Goal: Task Accomplishment & Management: Manage account settings

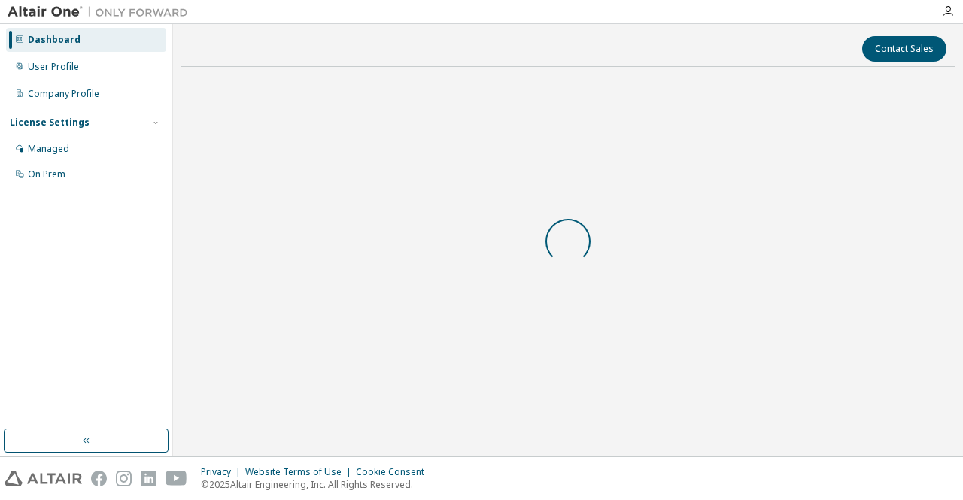
click at [589, 302] on div at bounding box center [567, 241] width 775 height 325
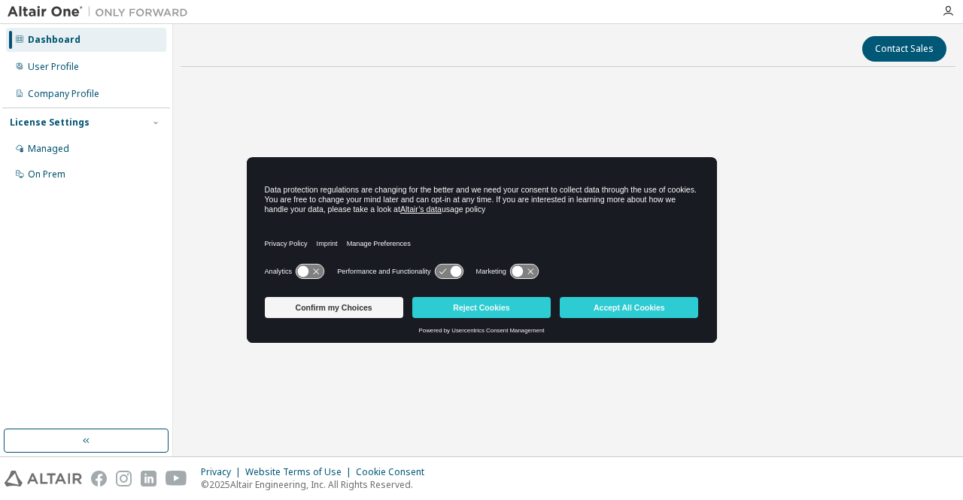
click at [589, 302] on button "Accept All Cookies" at bounding box center [629, 307] width 138 height 21
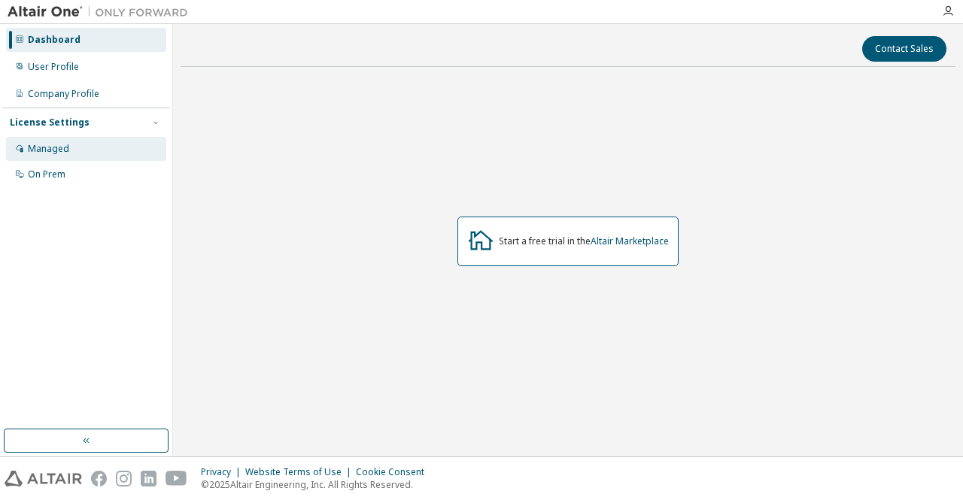
click at [95, 146] on div "Managed" at bounding box center [86, 149] width 160 height 24
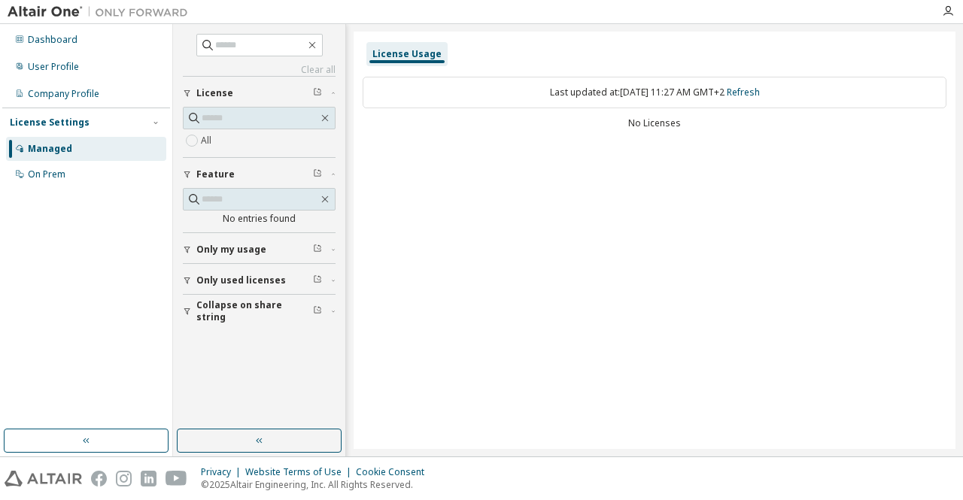
click at [259, 244] on span "Only my usage" at bounding box center [231, 250] width 70 height 12
click at [263, 319] on span "Only used licenses" at bounding box center [240, 324] width 89 height 12
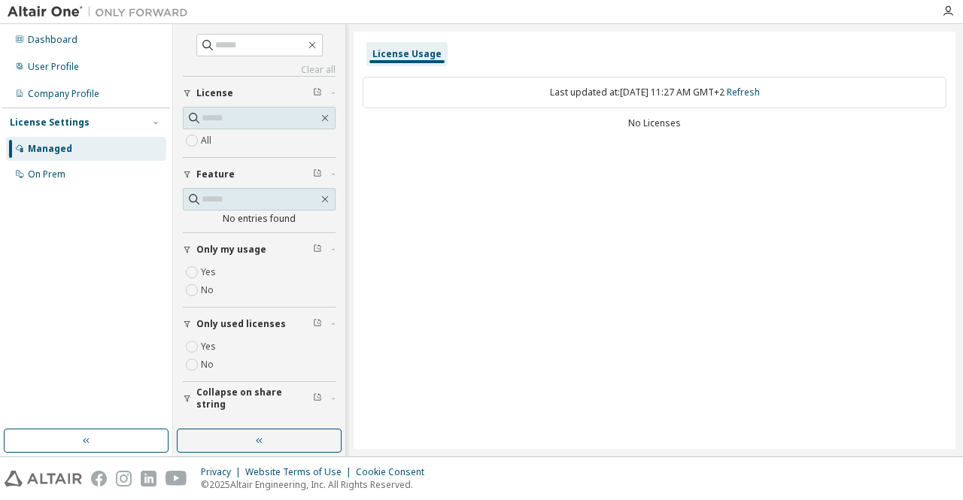
click at [272, 393] on span "Collapse on share string" at bounding box center [254, 399] width 117 height 24
click at [81, 171] on div "On Prem" at bounding box center [86, 174] width 160 height 24
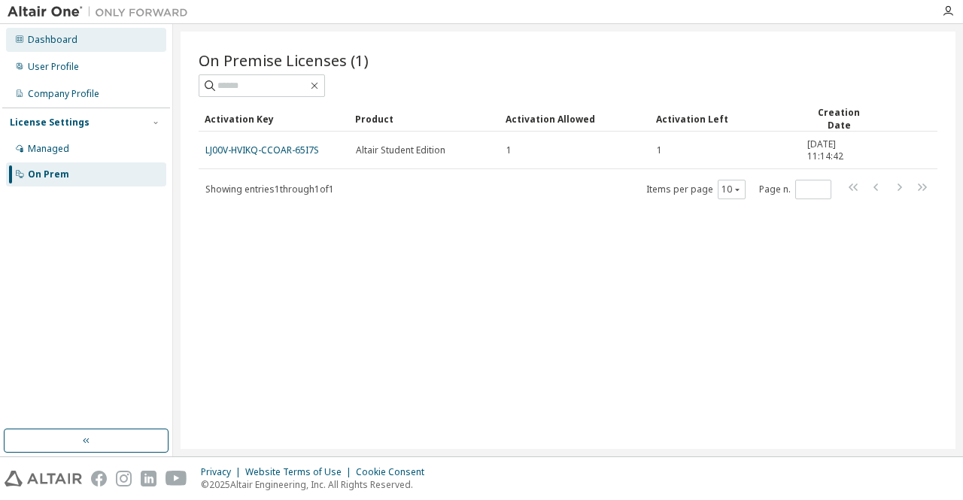
click at [108, 47] on div "Dashboard" at bounding box center [86, 40] width 160 height 24
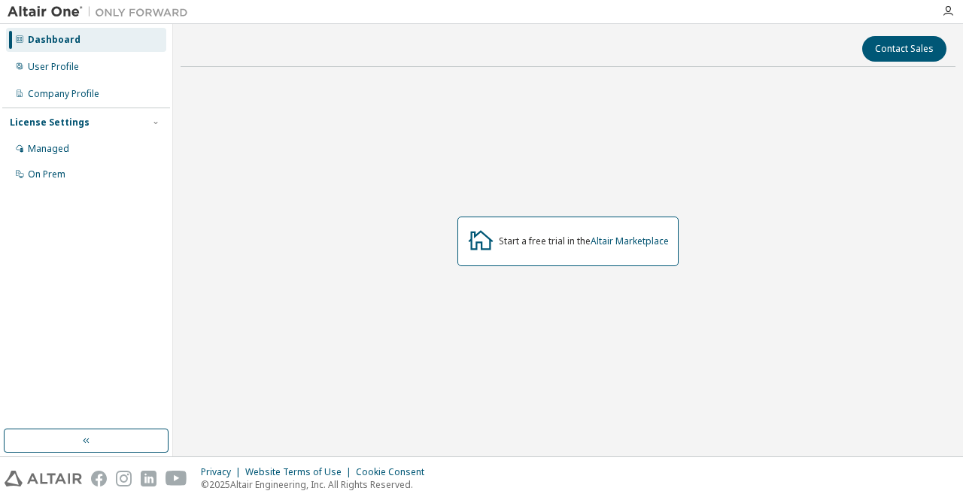
click at [56, 16] on img at bounding box center [102, 12] width 188 height 15
click at [63, 68] on div "User Profile" at bounding box center [53, 67] width 51 height 12
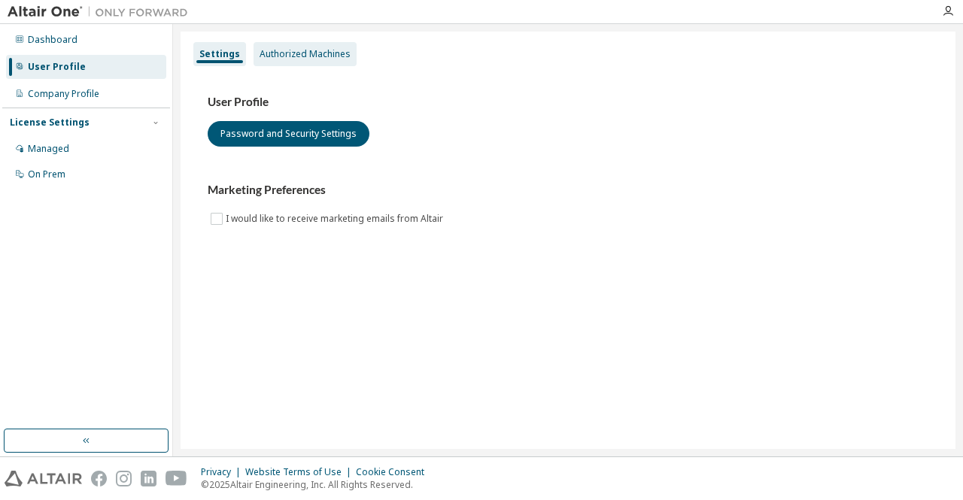
click at [272, 44] on div "Authorized Machines" at bounding box center [304, 54] width 103 height 24
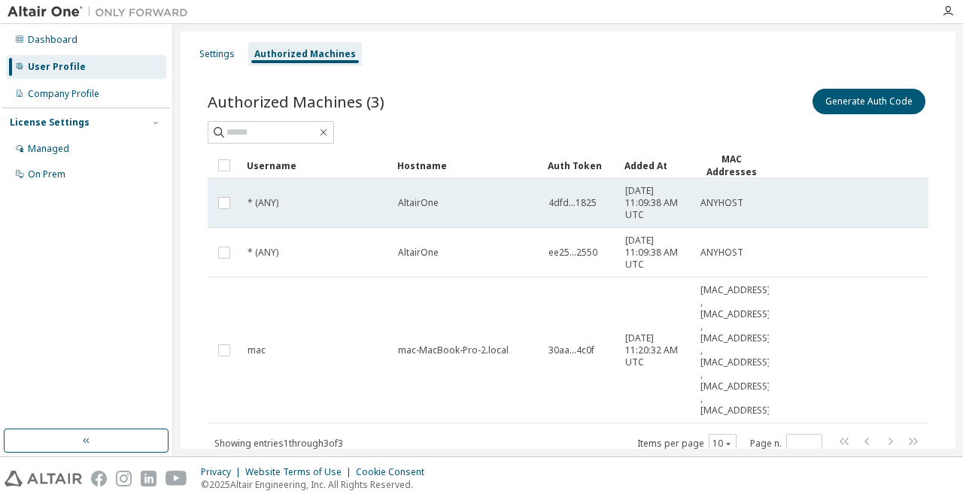
scroll to position [50, 0]
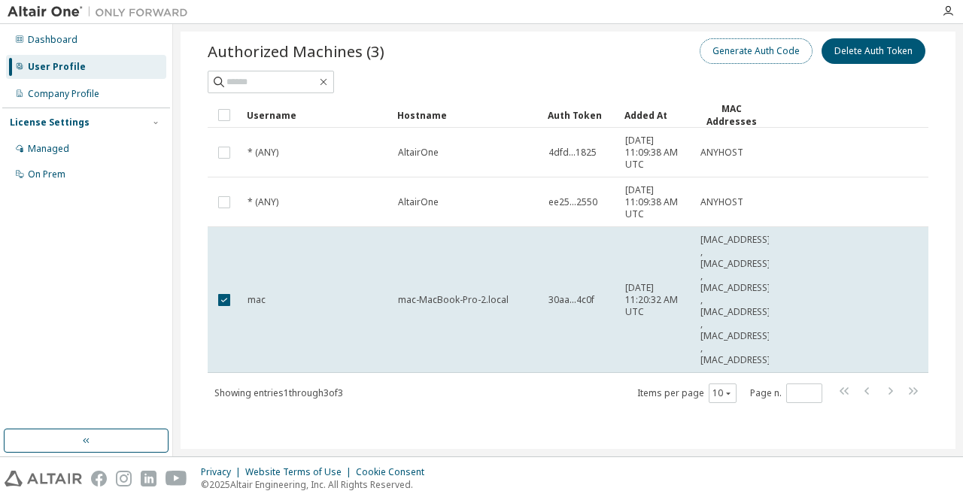
click at [775, 59] on button "Generate Auth Code" at bounding box center [755, 51] width 113 height 26
click at [773, 53] on button "Generate Auth Code" at bounding box center [755, 52] width 113 height 26
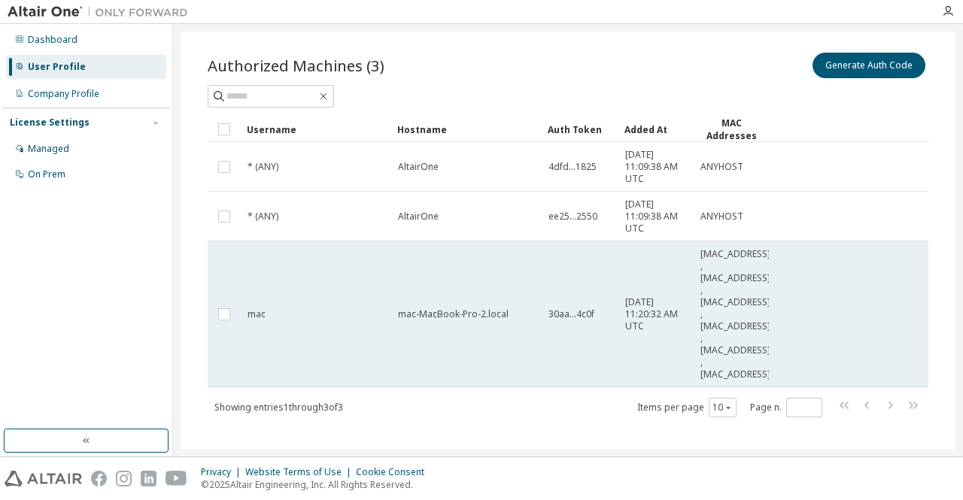
scroll to position [0, 0]
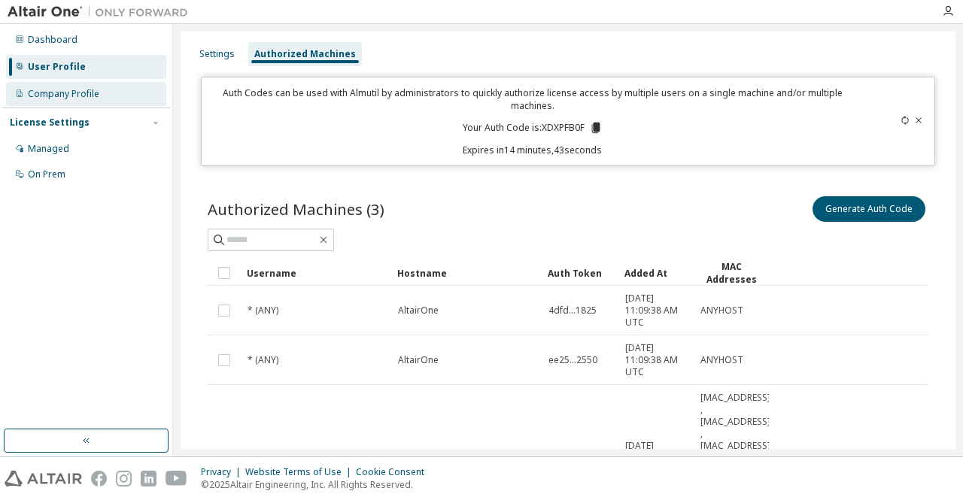
click at [93, 102] on div "Company Profile" at bounding box center [86, 94] width 160 height 24
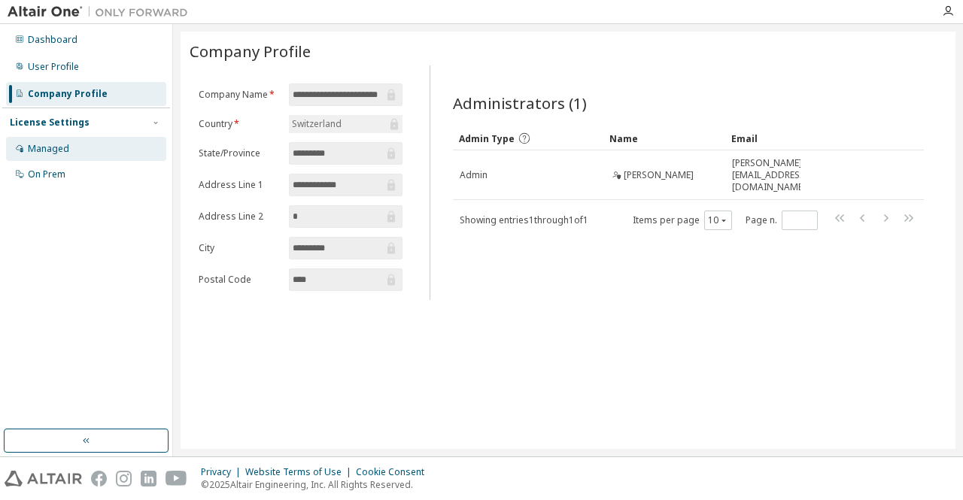
click at [89, 141] on div "Managed" at bounding box center [86, 149] width 160 height 24
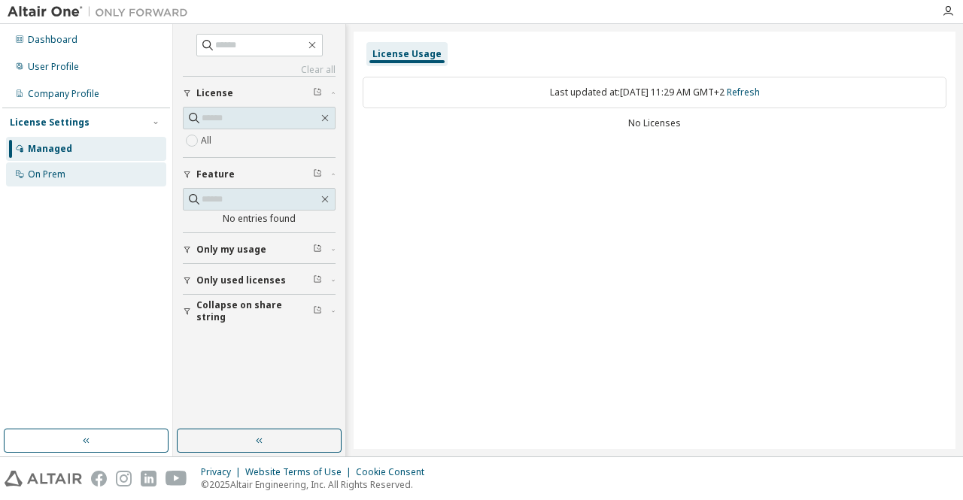
click at [82, 173] on div "On Prem" at bounding box center [86, 174] width 160 height 24
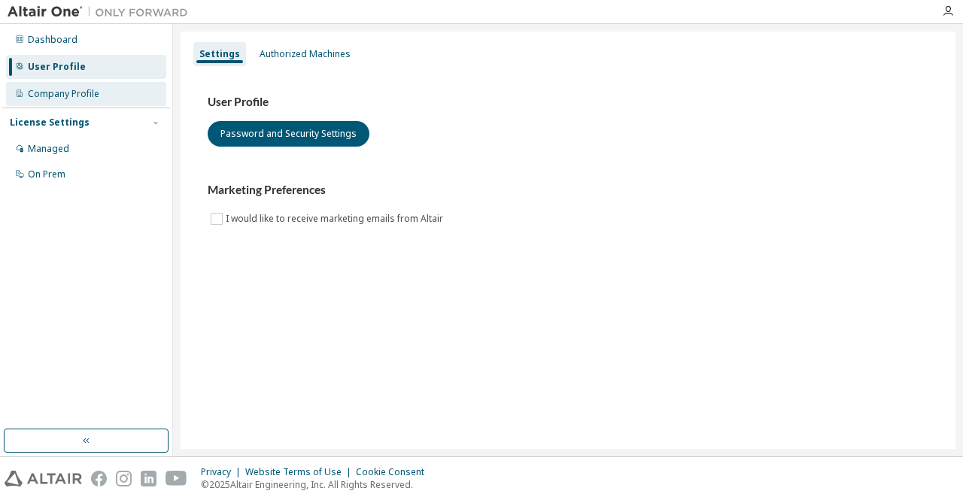
click at [128, 99] on div "Company Profile" at bounding box center [86, 94] width 160 height 24
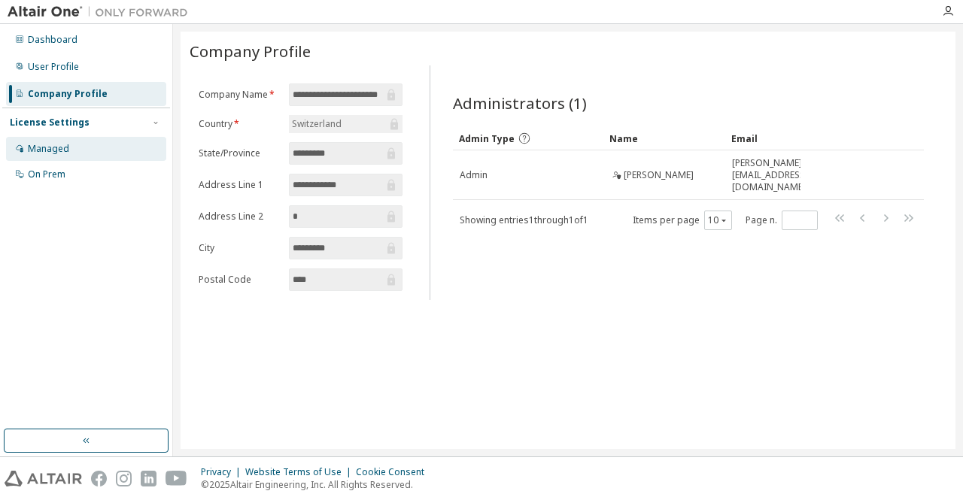
click at [108, 147] on div "Managed" at bounding box center [86, 149] width 160 height 24
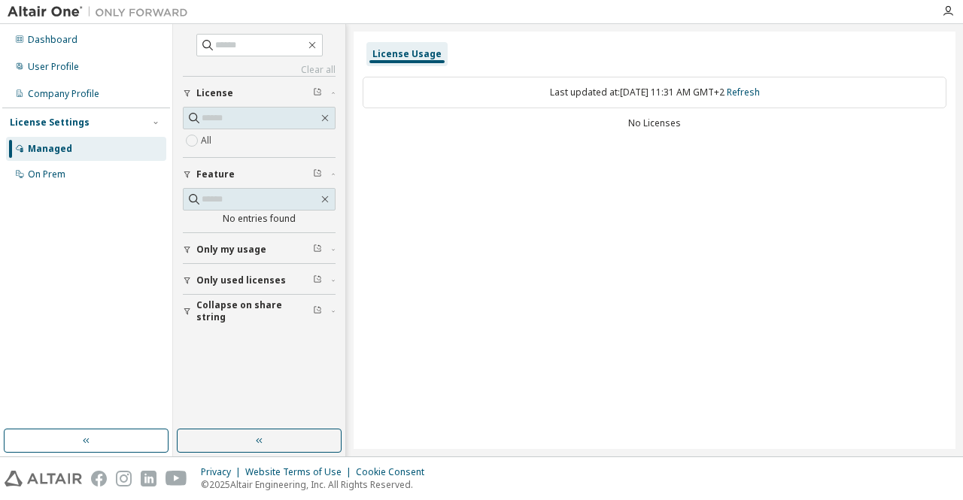
click at [277, 274] on span "Only used licenses" at bounding box center [240, 280] width 89 height 12
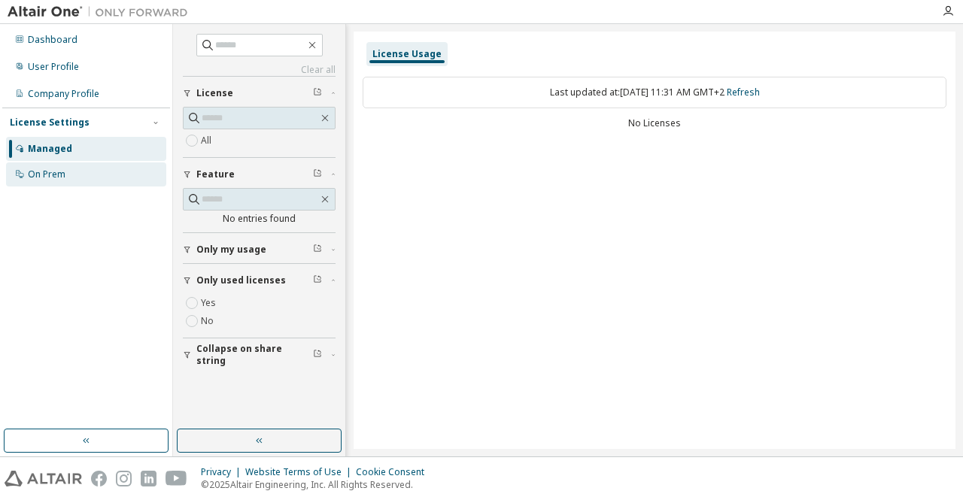
click at [140, 173] on div "On Prem" at bounding box center [86, 174] width 160 height 24
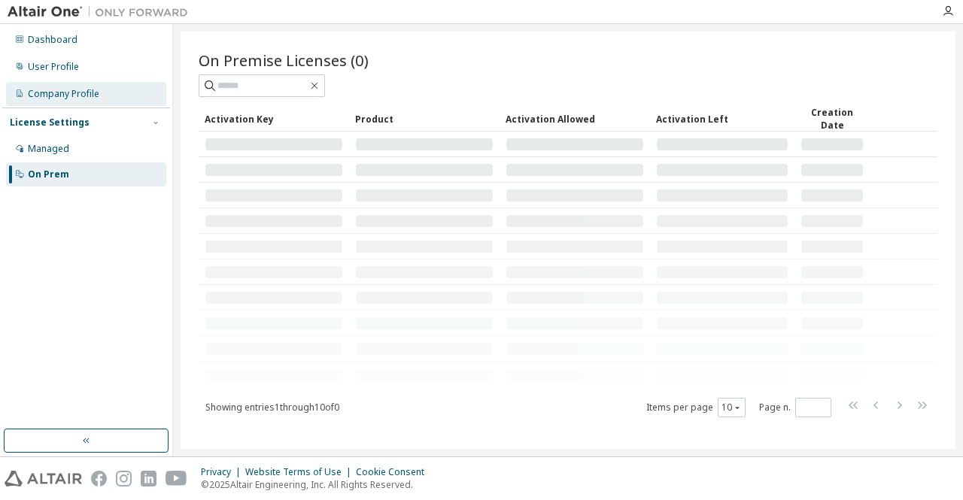
click at [111, 101] on div "Company Profile" at bounding box center [86, 94] width 160 height 24
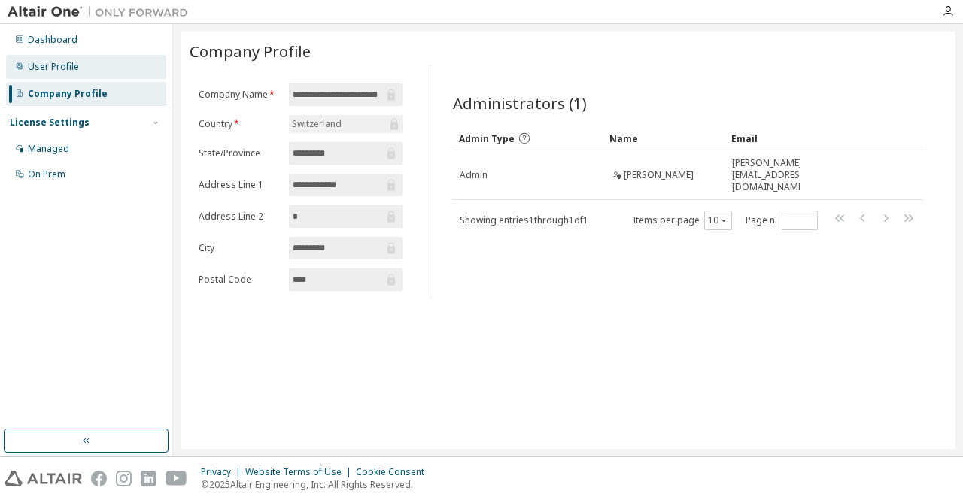
click at [96, 77] on div "User Profile" at bounding box center [86, 67] width 160 height 24
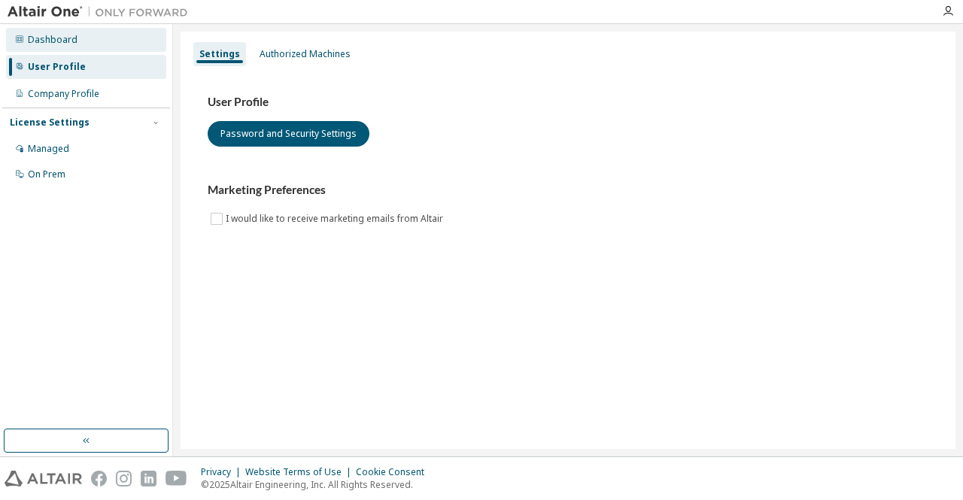
click at [86, 45] on div "Dashboard" at bounding box center [86, 40] width 160 height 24
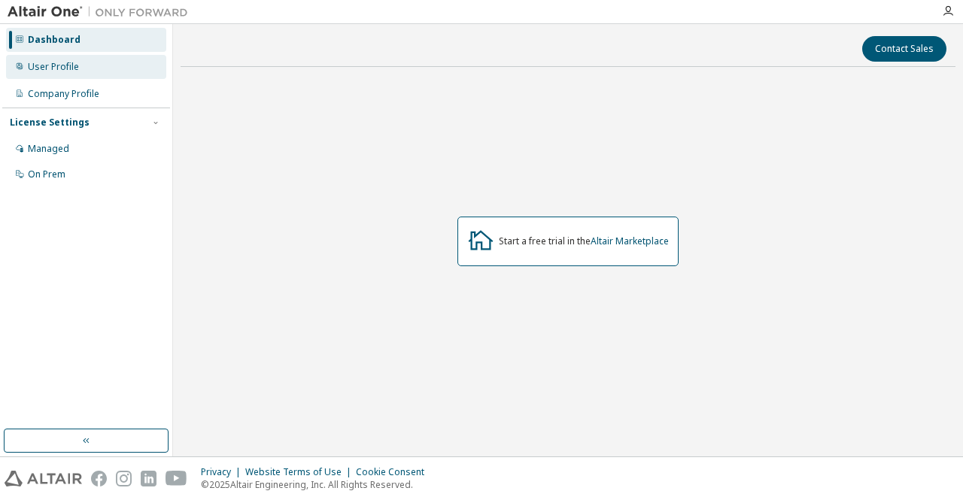
click at [102, 67] on div "User Profile" at bounding box center [86, 67] width 160 height 24
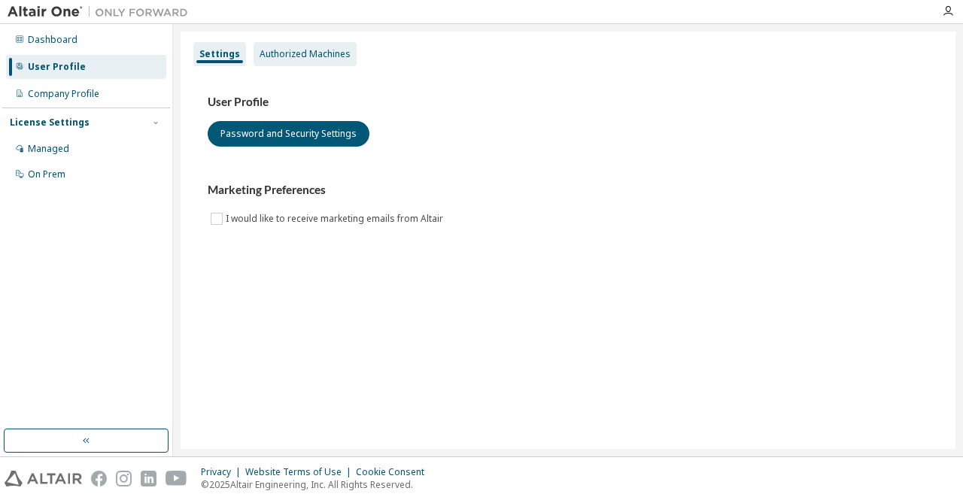
click at [271, 50] on div "Authorized Machines" at bounding box center [304, 54] width 91 height 12
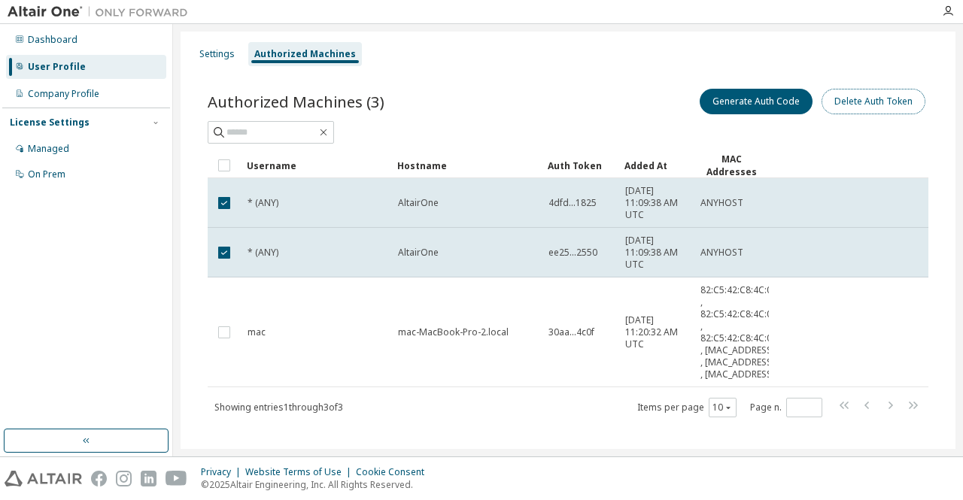
click at [839, 108] on button "Delete Auth Token" at bounding box center [873, 102] width 104 height 26
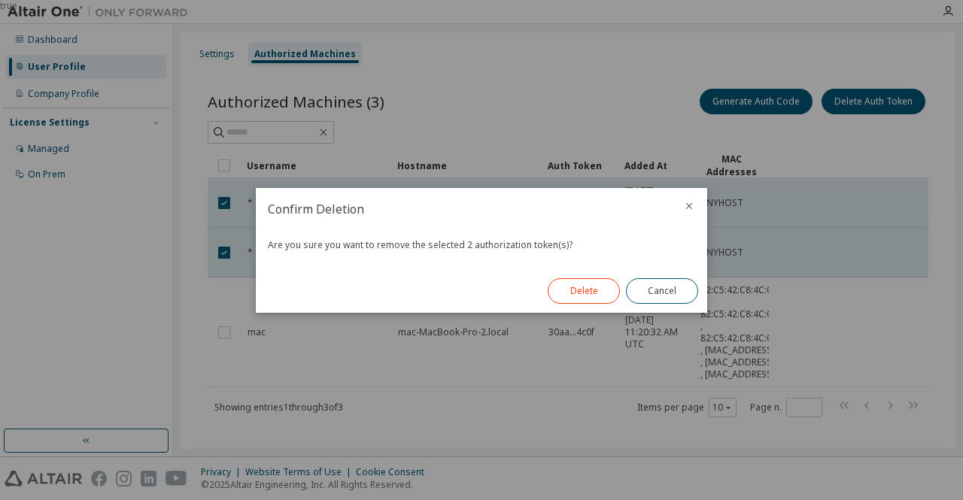
click at [590, 297] on button "Delete" at bounding box center [583, 291] width 72 height 26
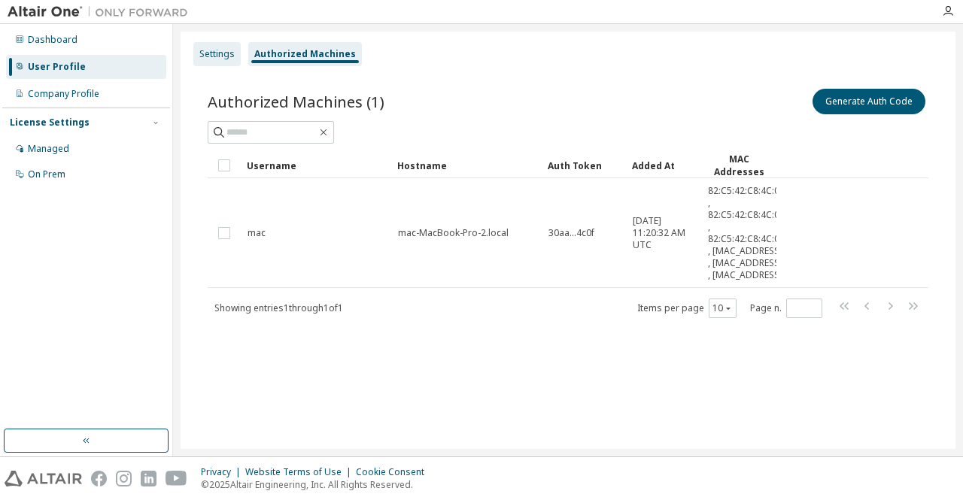
click at [226, 61] on div "Settings" at bounding box center [216, 54] width 47 height 24
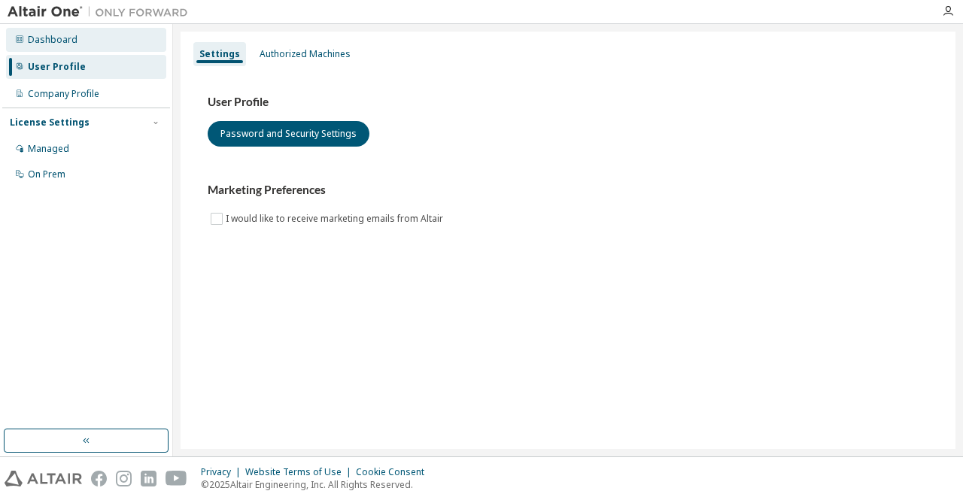
click at [111, 41] on div "Dashboard" at bounding box center [86, 40] width 160 height 24
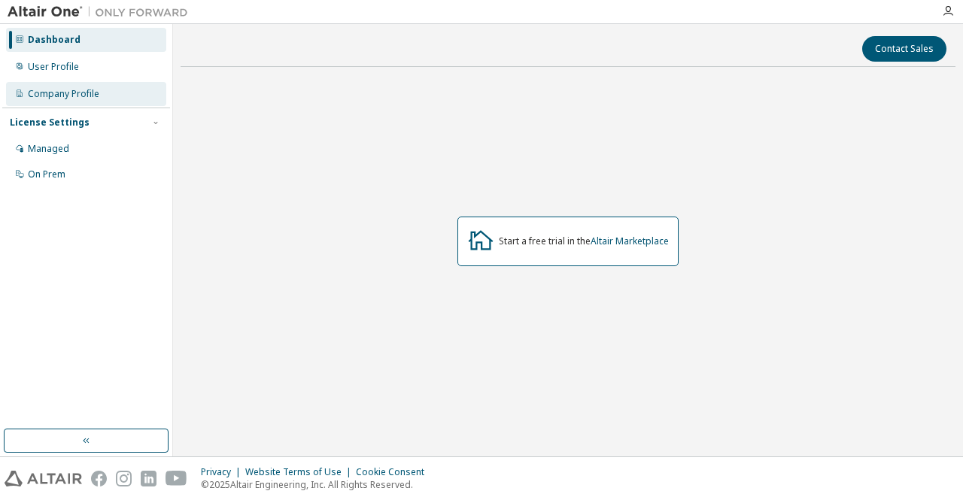
click at [115, 89] on div "Company Profile" at bounding box center [86, 94] width 160 height 24
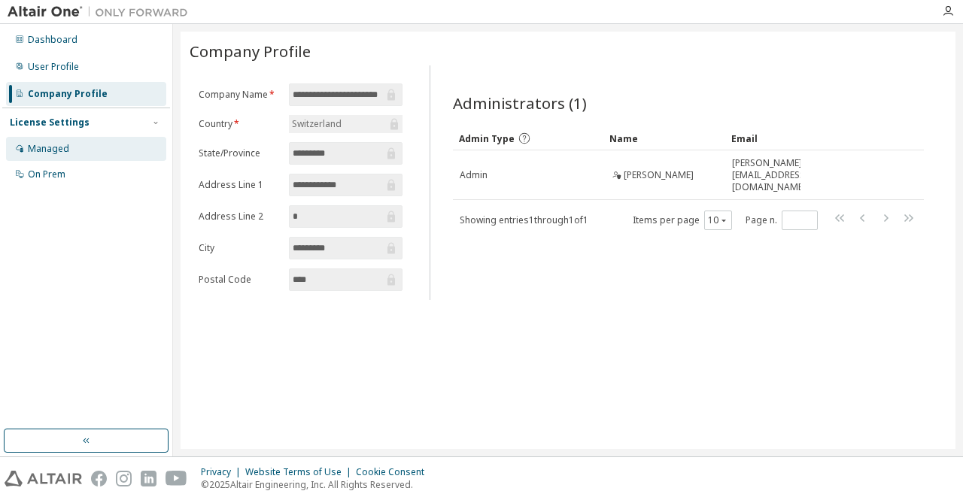
click at [108, 138] on div "Managed" at bounding box center [86, 149] width 160 height 24
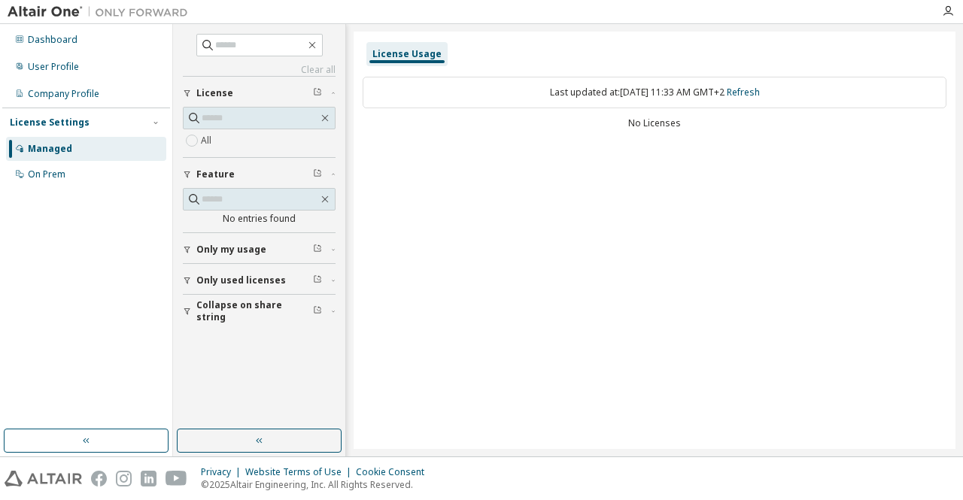
click at [429, 56] on div "License Usage" at bounding box center [406, 54] width 69 height 12
click at [50, 173] on div "On Prem" at bounding box center [47, 174] width 38 height 12
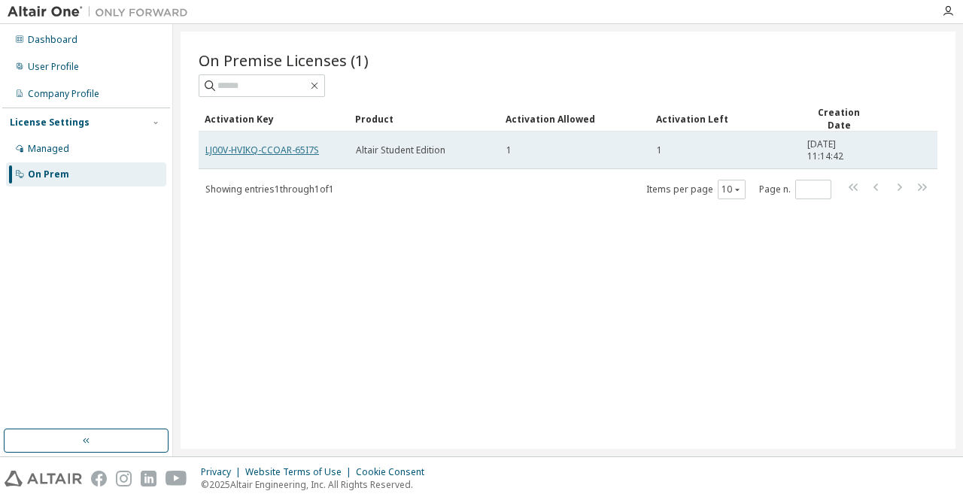
click at [313, 144] on link "LJ00V-HVIKQ-CCOAR-65I7S" at bounding box center [262, 150] width 114 height 13
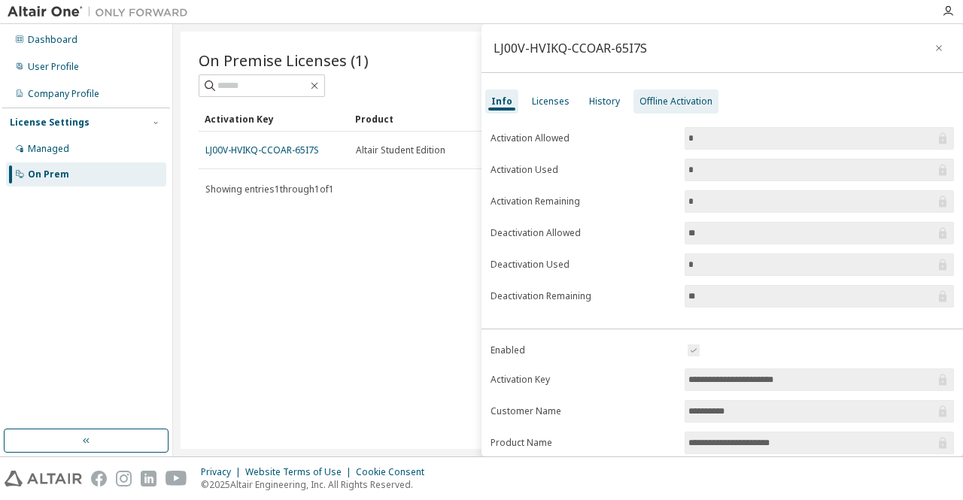
click at [681, 99] on div "Offline Activation" at bounding box center [675, 102] width 73 height 12
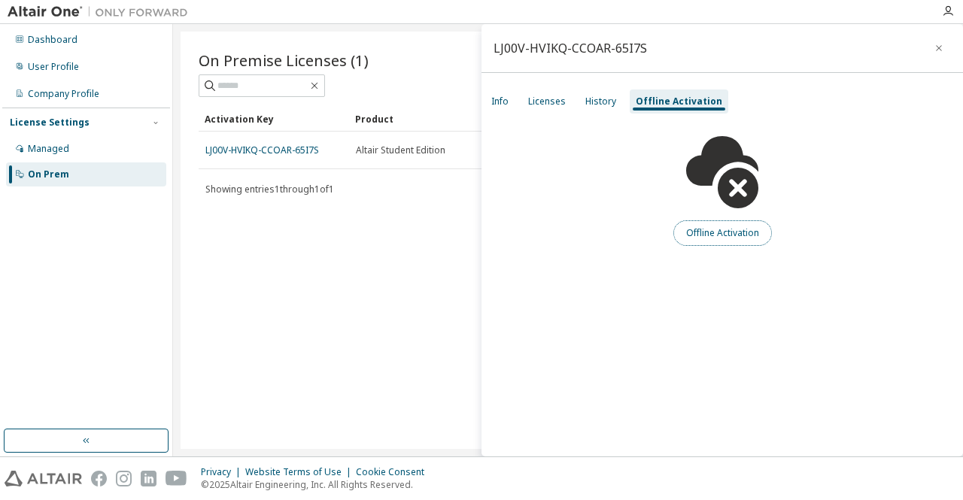
click at [711, 223] on button "Offline Activation" at bounding box center [722, 233] width 99 height 26
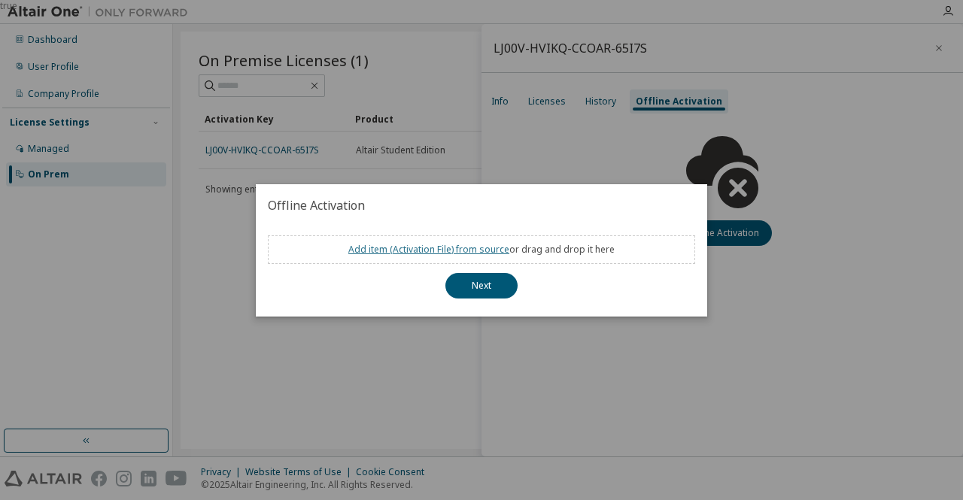
click at [480, 253] on link "Add item ( Activation File ) from source" at bounding box center [428, 249] width 161 height 13
click at [496, 284] on button "Next" at bounding box center [481, 286] width 72 height 26
click at [570, 162] on div "true" at bounding box center [481, 250] width 963 height 500
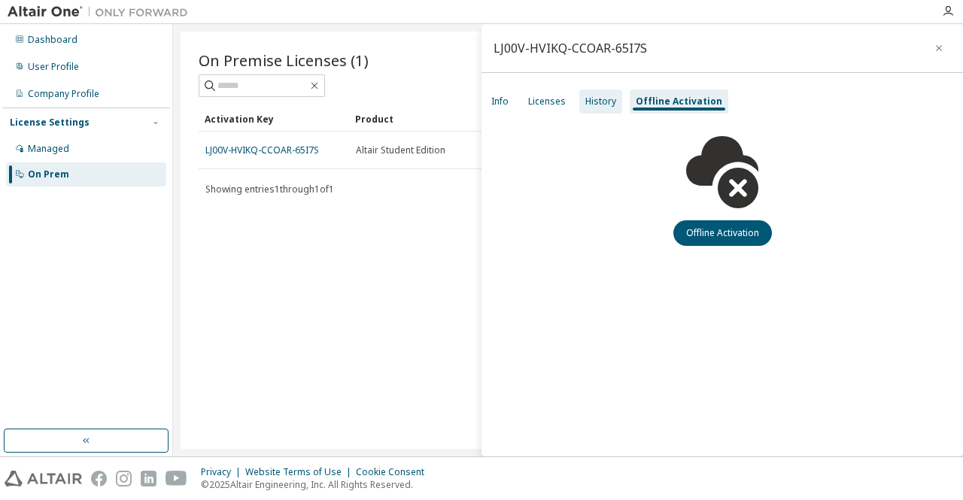
click at [593, 108] on div "History" at bounding box center [600, 101] width 43 height 24
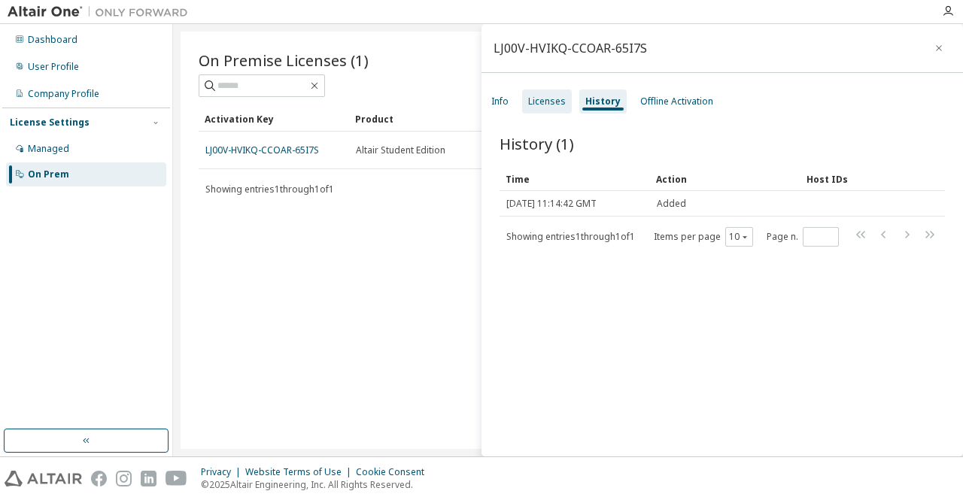
click at [541, 108] on div "Licenses" at bounding box center [547, 101] width 50 height 24
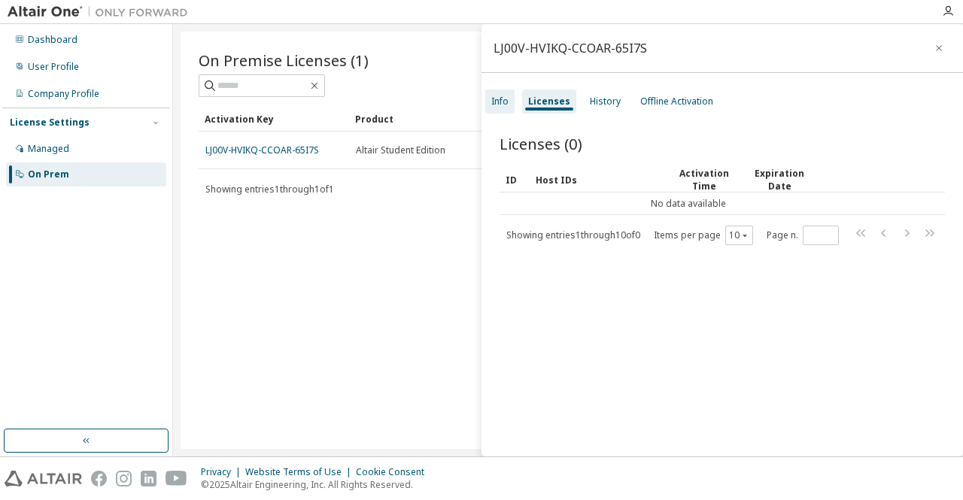
click at [493, 108] on div "Info" at bounding box center [499, 101] width 29 height 24
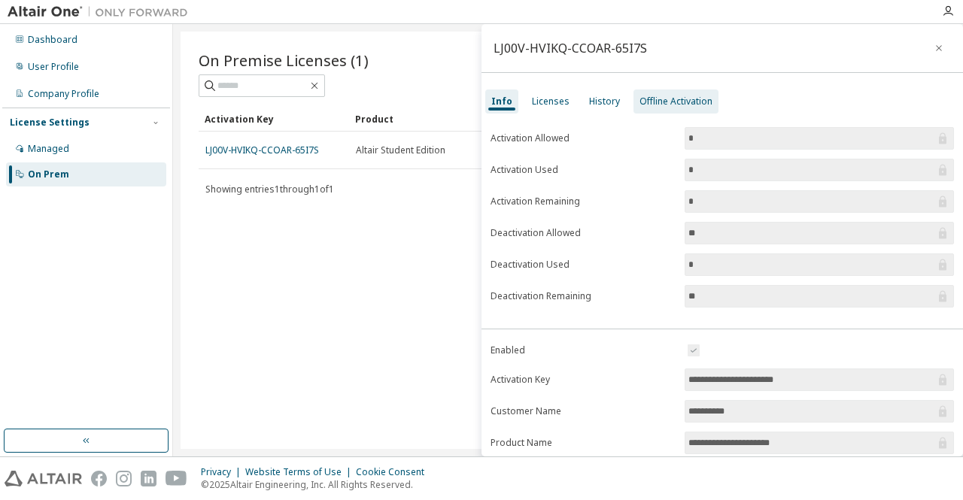
click at [688, 103] on div "Offline Activation" at bounding box center [675, 102] width 73 height 12
